Goal: Task Accomplishment & Management: Use online tool/utility

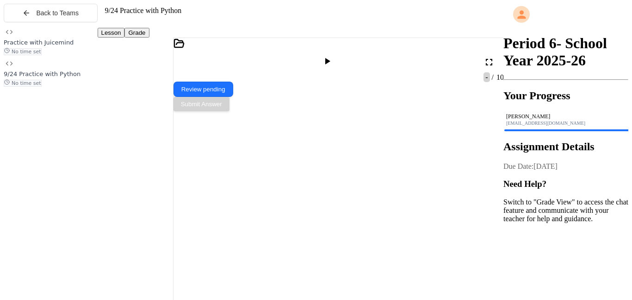
scroll to position [221, 0]
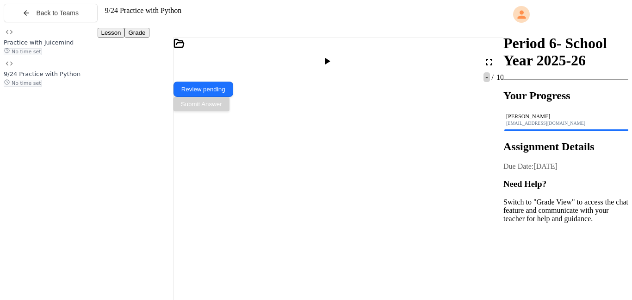
click at [333, 56] on icon at bounding box center [327, 61] width 11 height 11
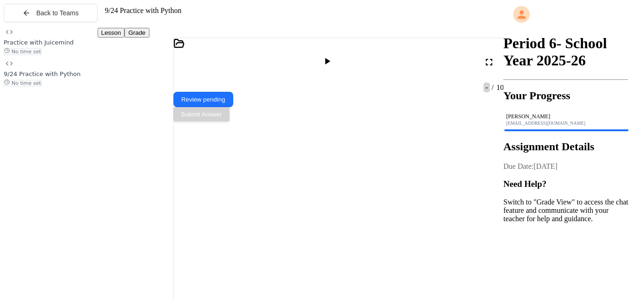
scroll to position [348, 0]
